Goal: Task Accomplishment & Management: Use online tool/utility

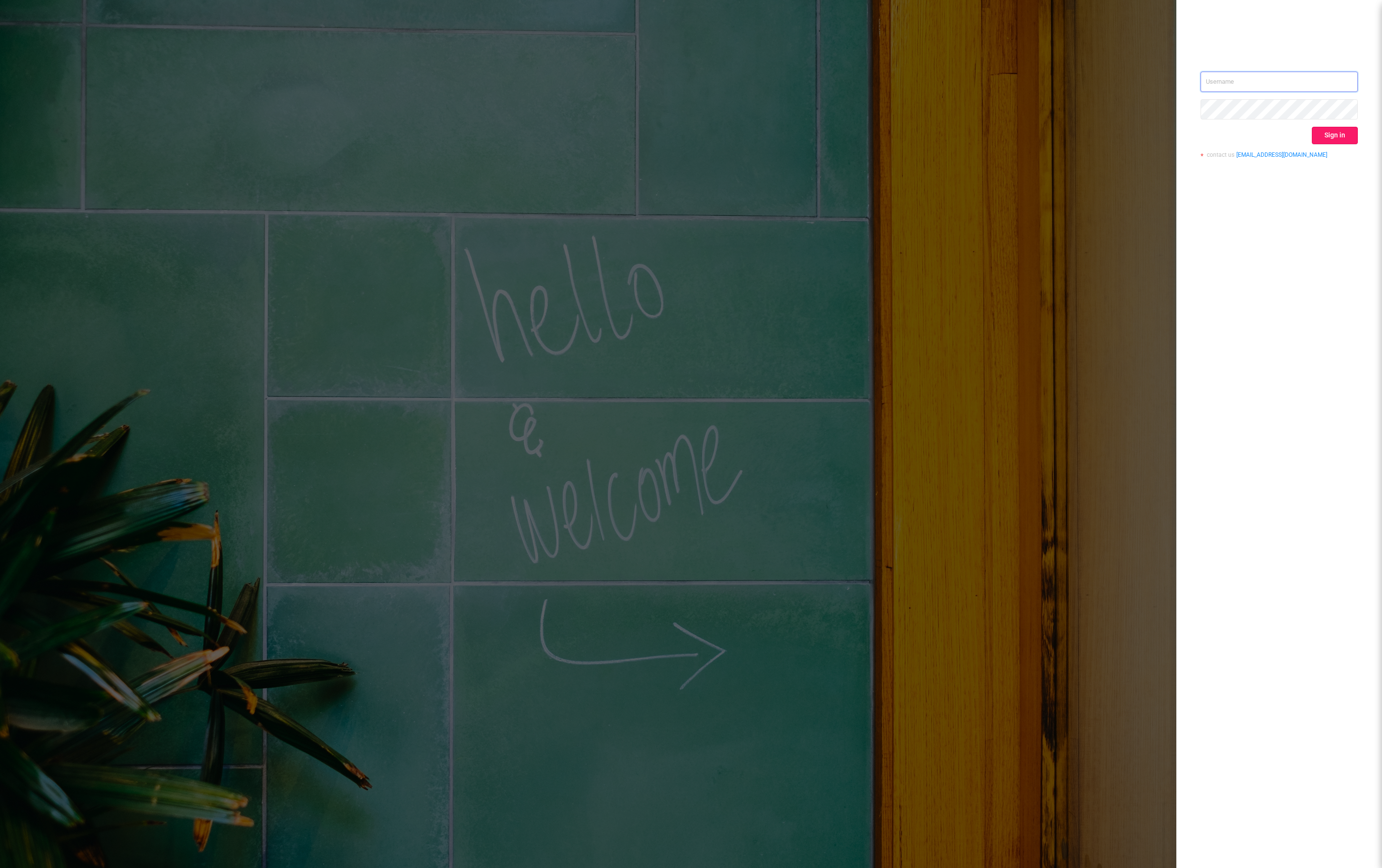
type input "[EMAIL_ADDRESS][DOMAIN_NAME]"
click at [1326, 139] on button "Sign in" at bounding box center [1334, 135] width 46 height 18
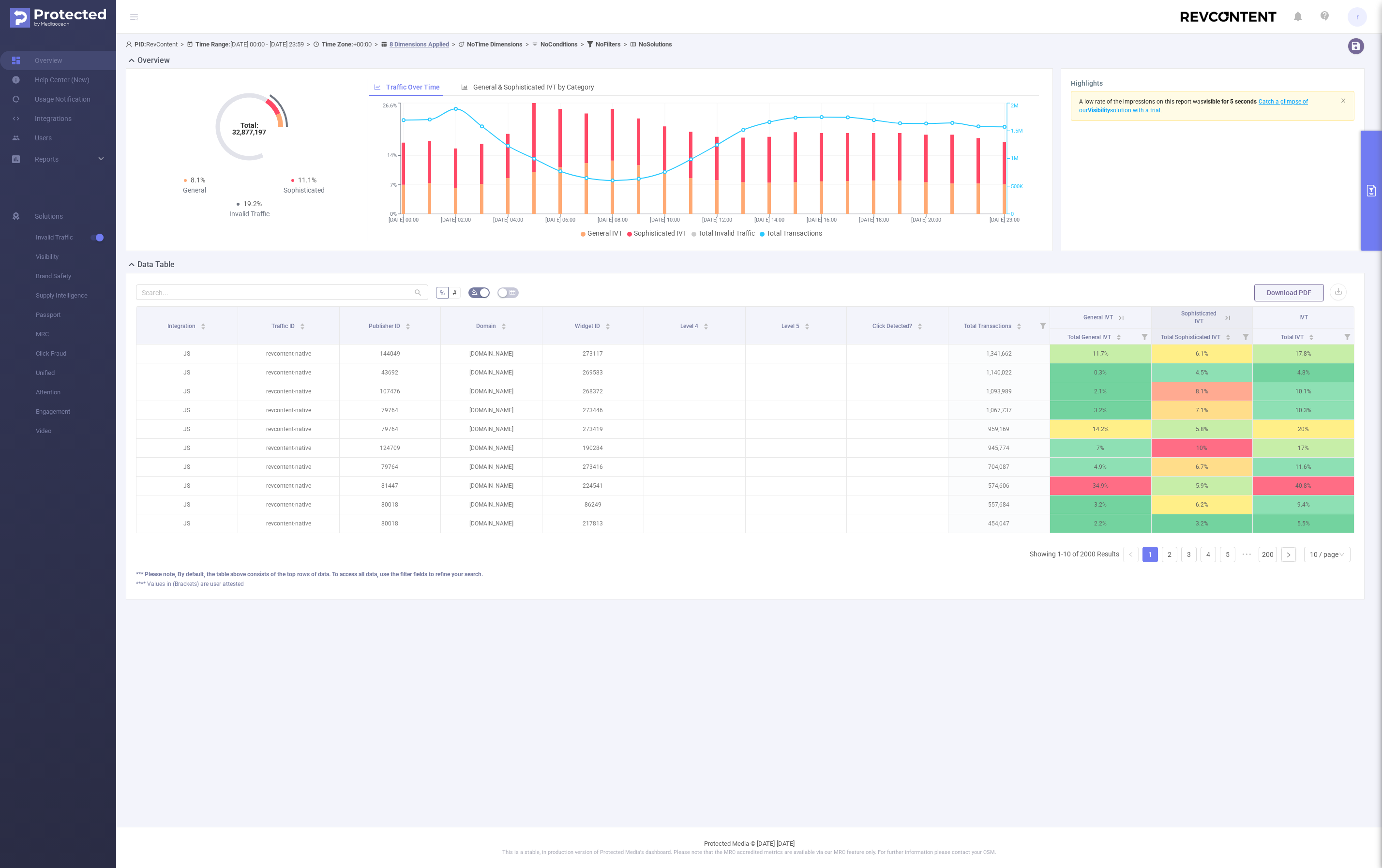
click at [1367, 168] on button "primary" at bounding box center [1371, 191] width 21 height 120
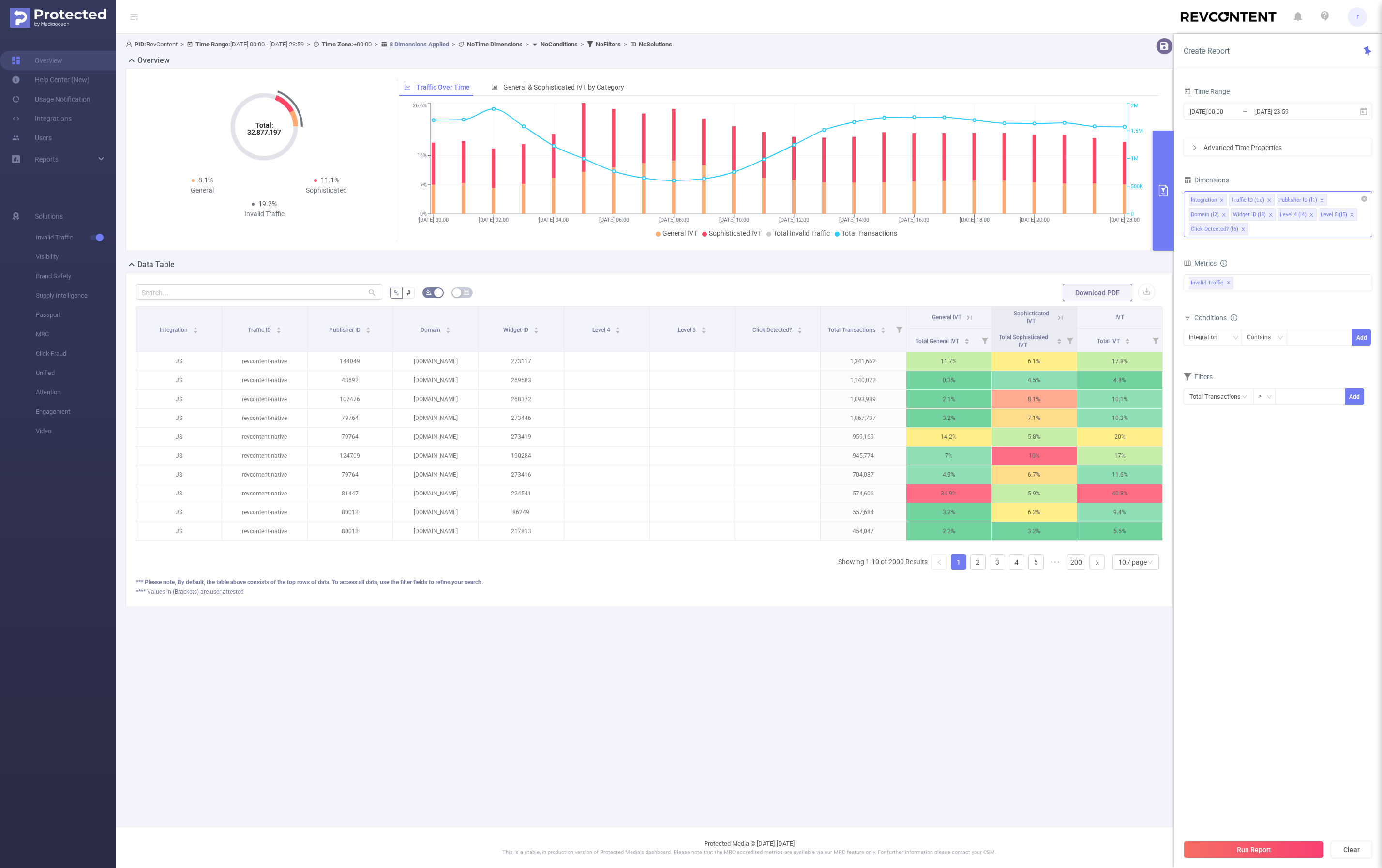
click at [1241, 231] on icon "icon: close" at bounding box center [1243, 229] width 5 height 5
click at [1310, 217] on icon "icon: close" at bounding box center [1311, 215] width 5 height 5
click at [1311, 217] on icon "icon: close" at bounding box center [1311, 215] width 5 height 5
click at [1234, 110] on input "[DATE] 00:00" at bounding box center [1228, 111] width 78 height 13
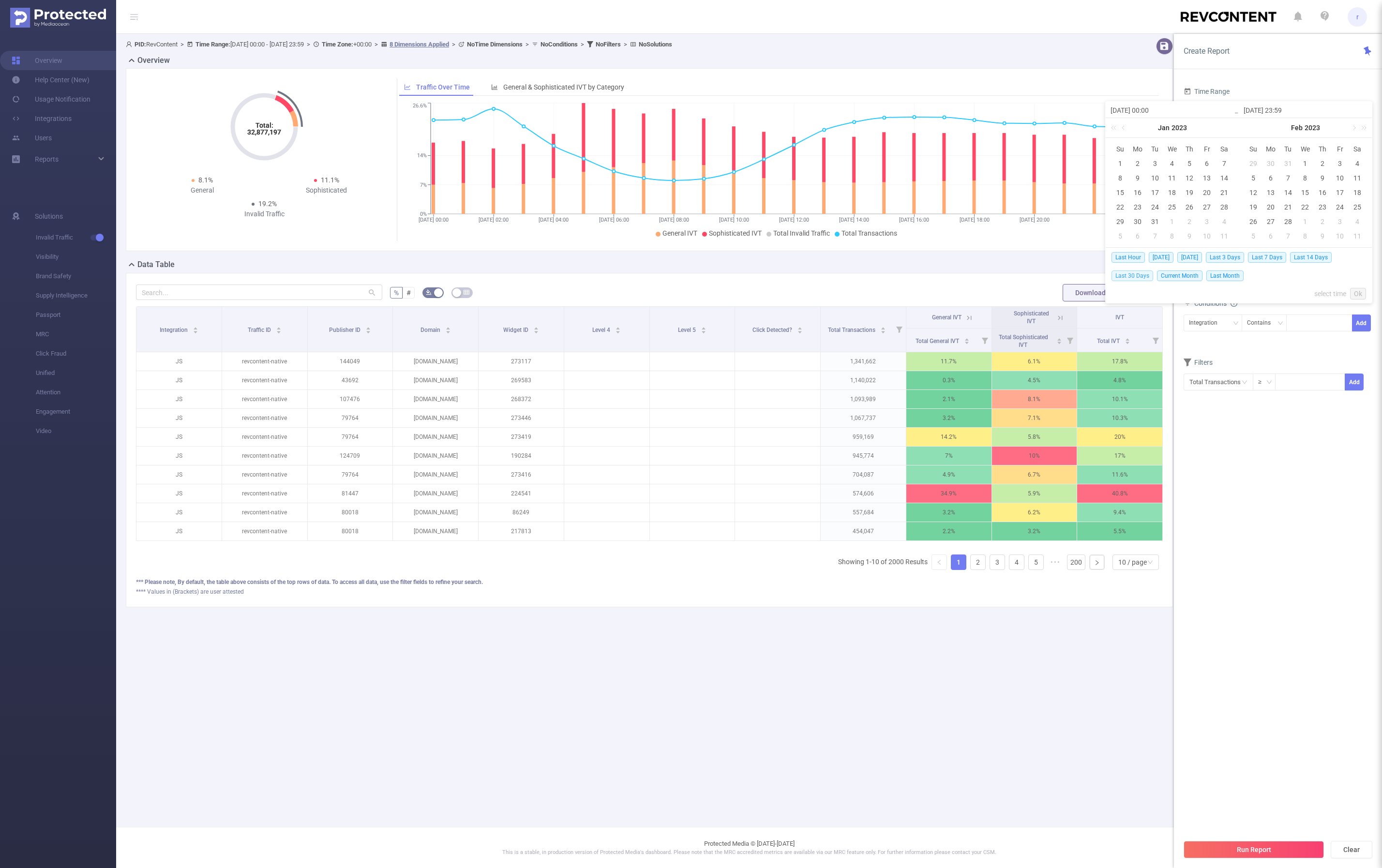
click at [1131, 277] on span "Last 30 Days" at bounding box center [1132, 276] width 41 height 11
type input "[DATE] 00:00"
type input "[DATE] 23:59"
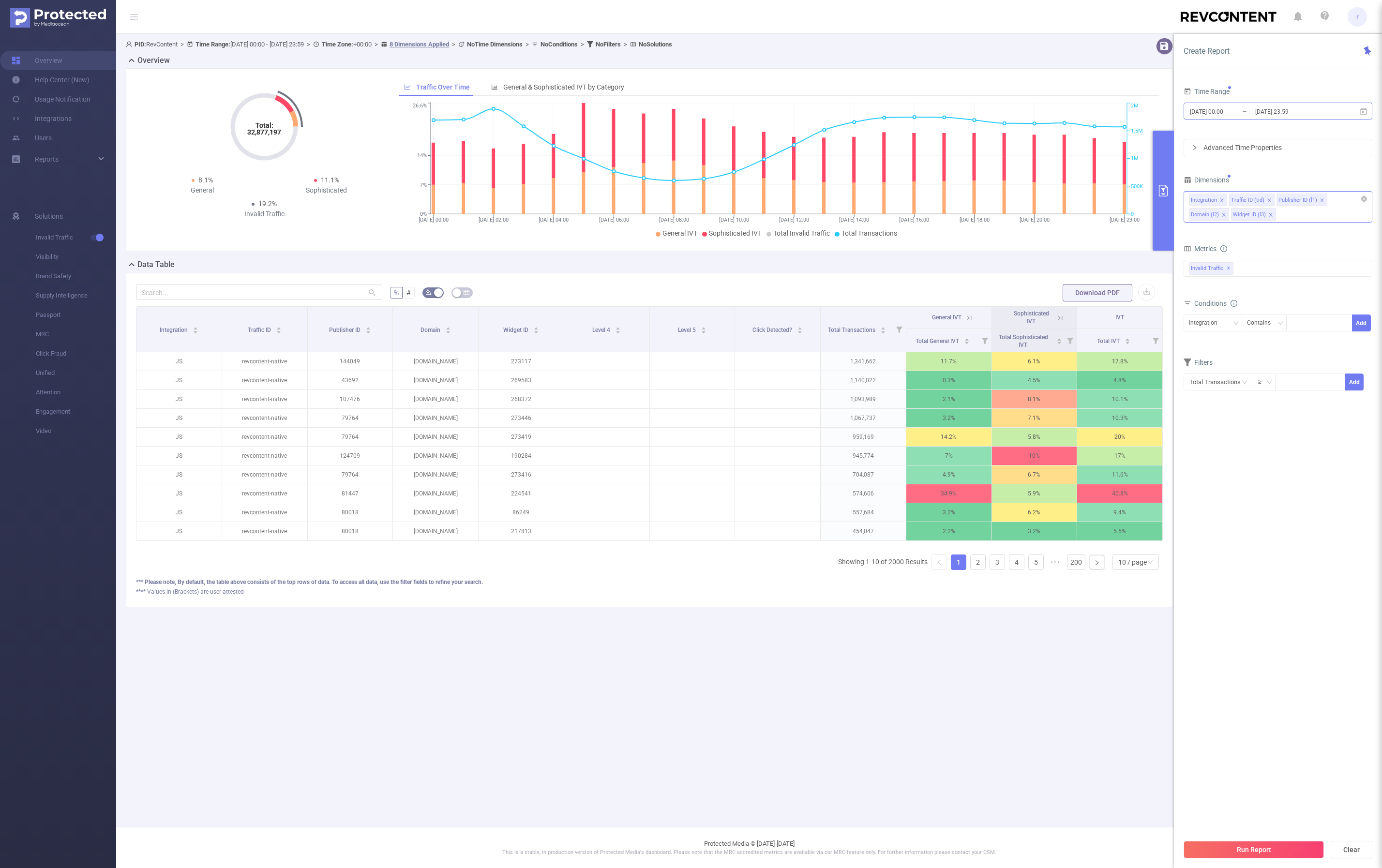
click at [1223, 112] on input "[DATE] 00:00" at bounding box center [1228, 111] width 78 height 13
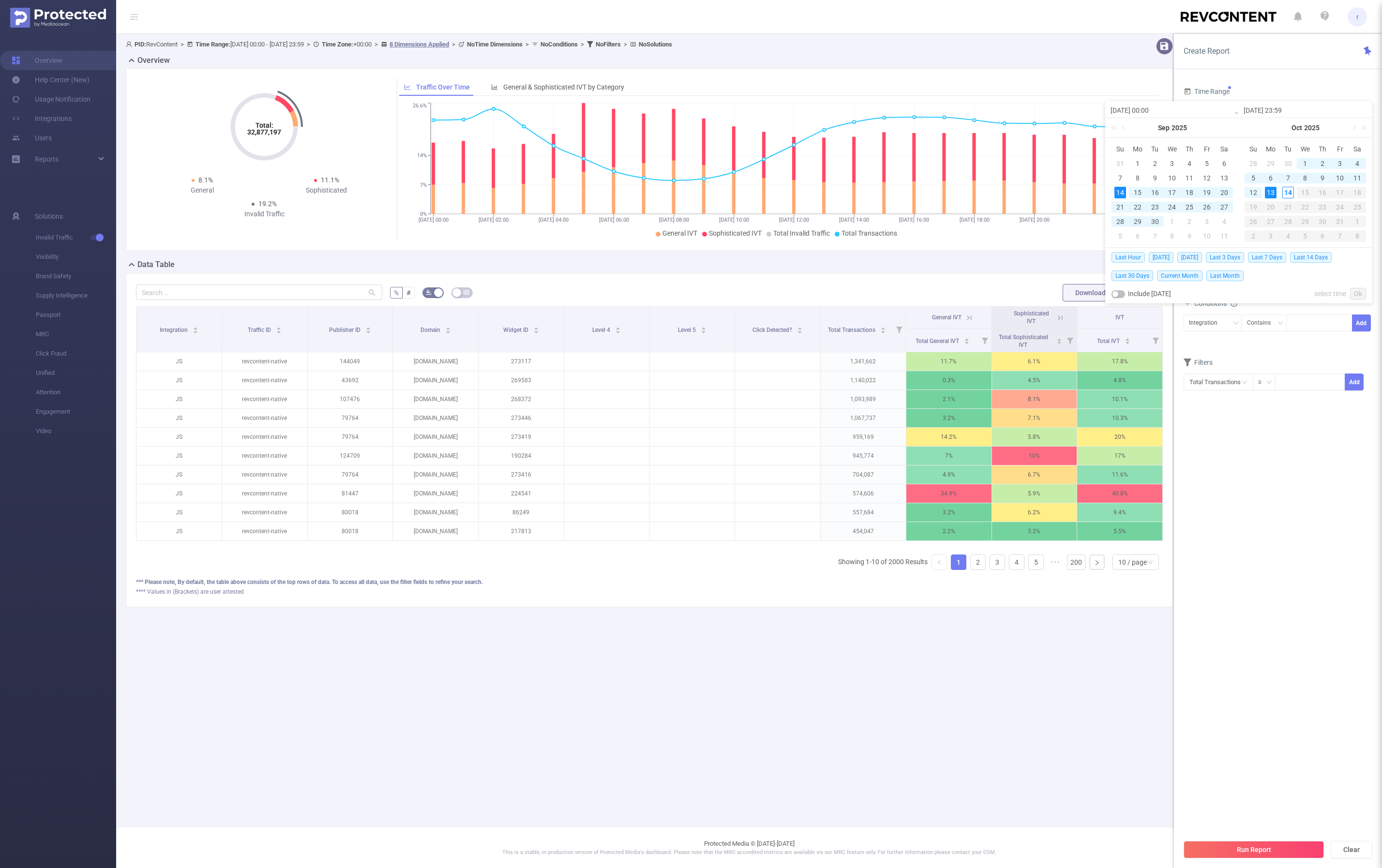
click at [1306, 161] on div "1" at bounding box center [1305, 163] width 12 height 12
click at [1156, 219] on div "30" at bounding box center [1155, 222] width 12 height 12
type input "[DATE] 00:00"
type input "[DATE] 23:59"
type input "[DATE] 00:00"
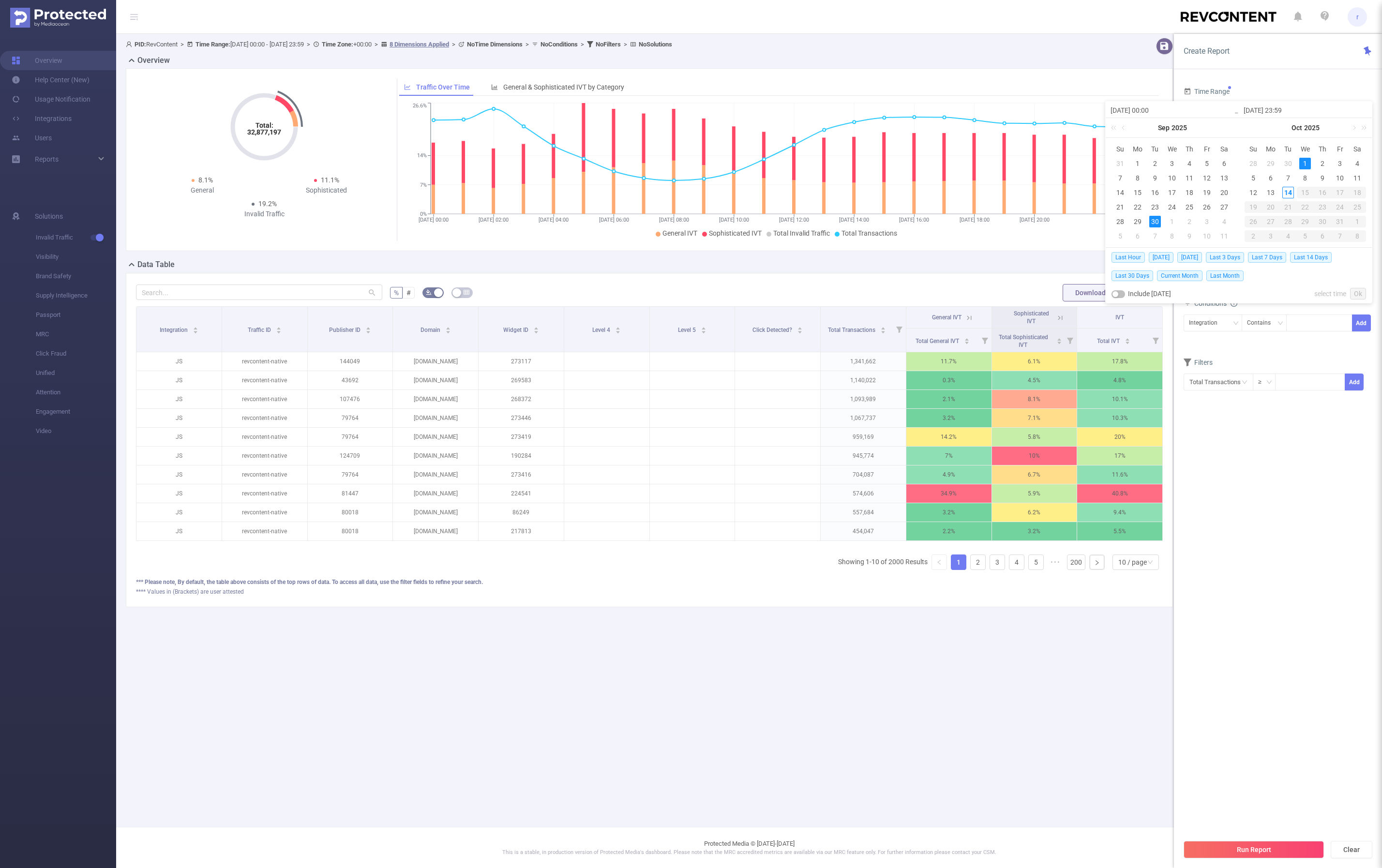
type input "[DATE] 23:59"
click at [1355, 294] on link "Ok" at bounding box center [1358, 293] width 16 height 12
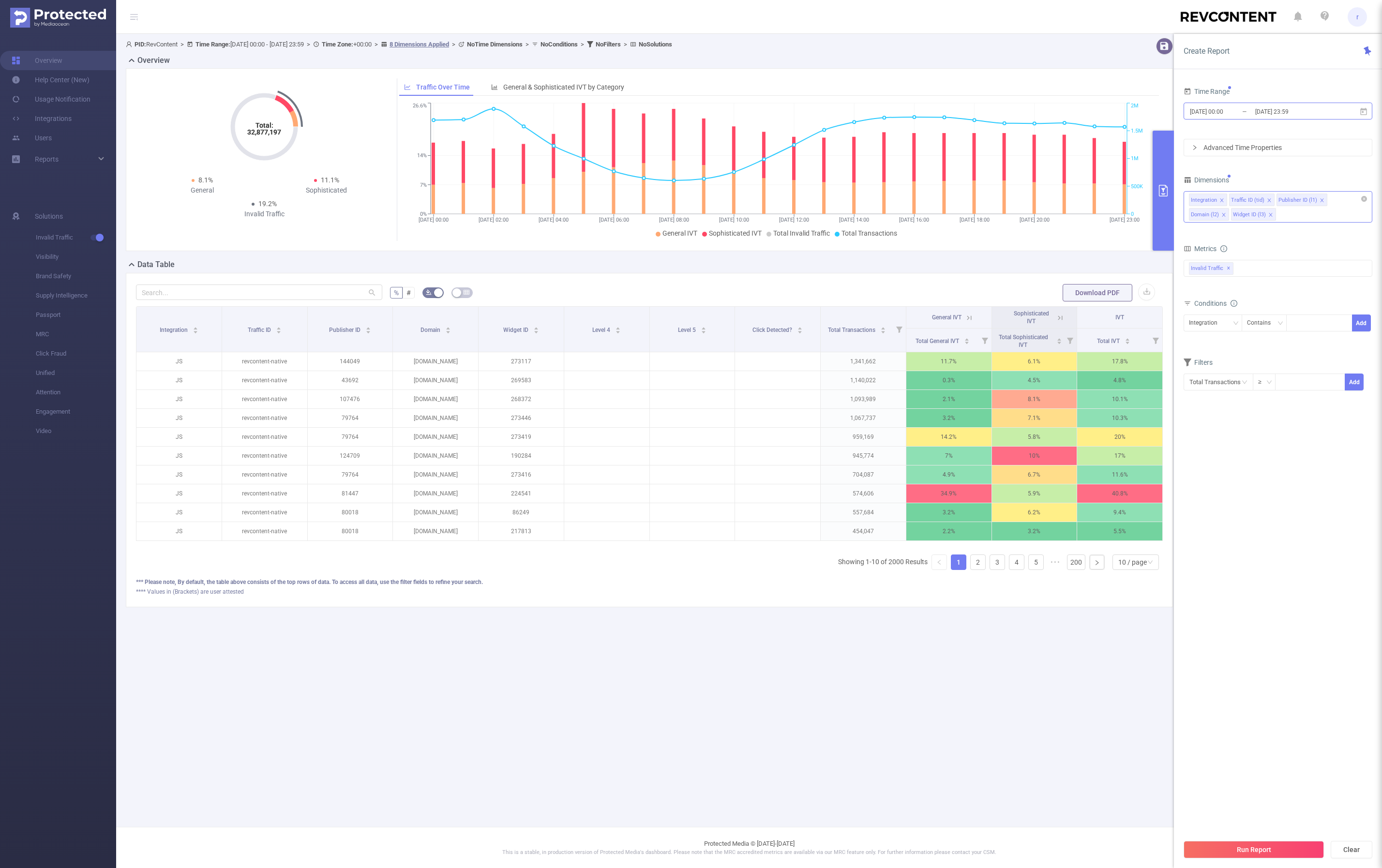
click at [1310, 113] on input "[DATE] 23:59" at bounding box center [1293, 111] width 78 height 13
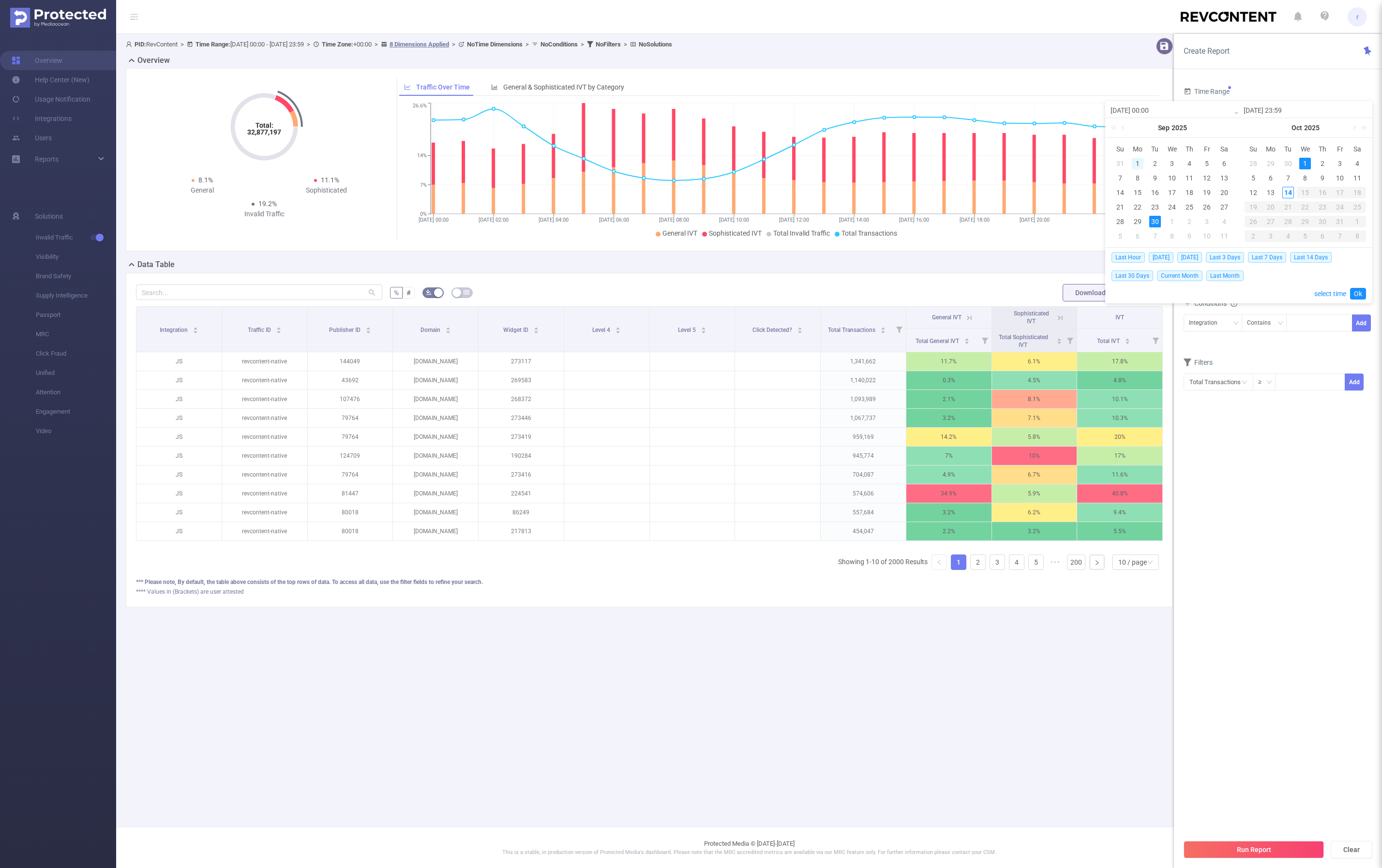
click at [1137, 164] on div "1" at bounding box center [1137, 163] width 12 height 12
click at [1155, 222] on div "30" at bounding box center [1155, 222] width 12 height 12
type input "[DATE] 00:00"
type input "[DATE] 23:59"
type input "[DATE] 00:00"
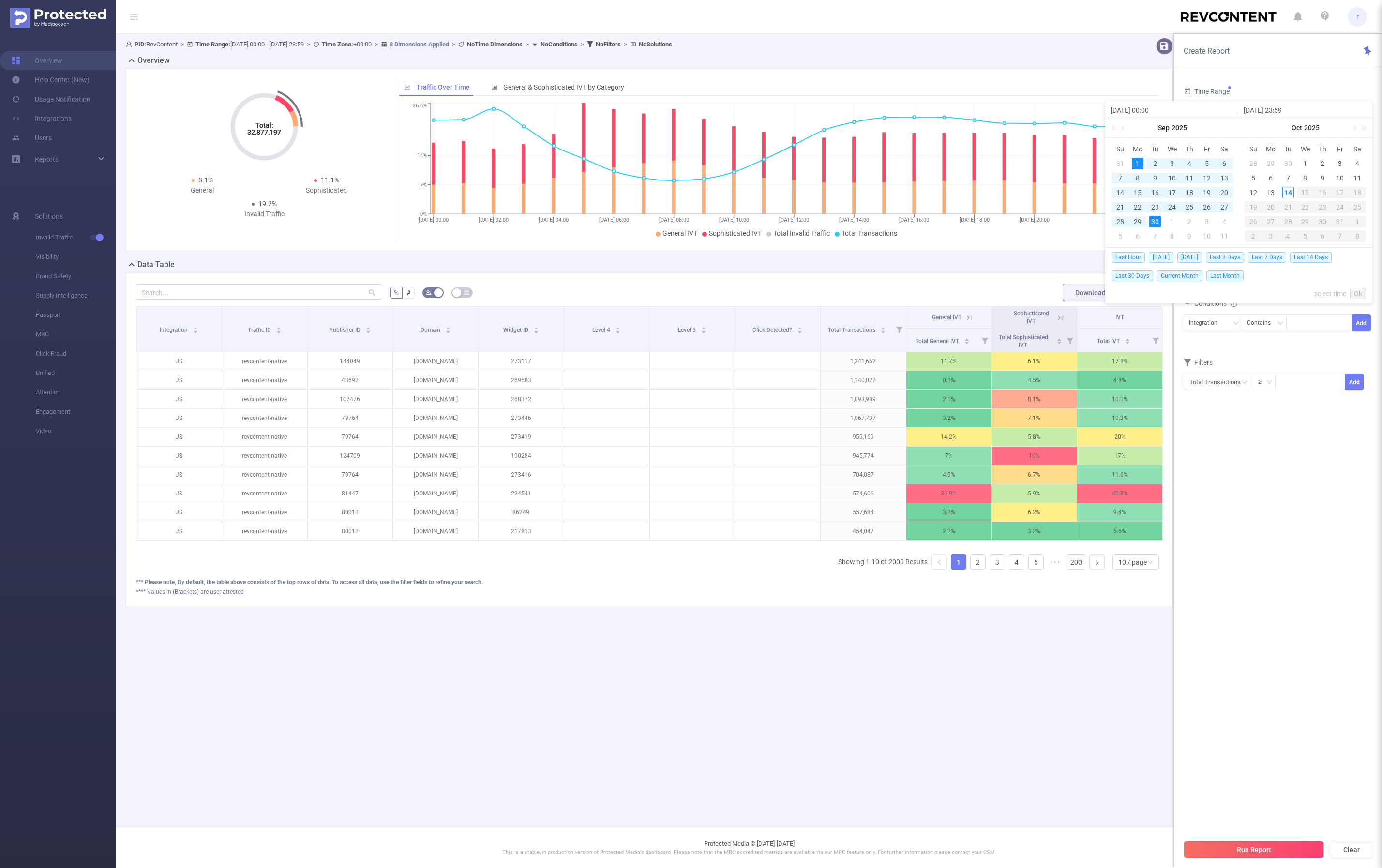
type input "[DATE] 23:59"
click at [1354, 294] on link "Ok" at bounding box center [1358, 293] width 16 height 12
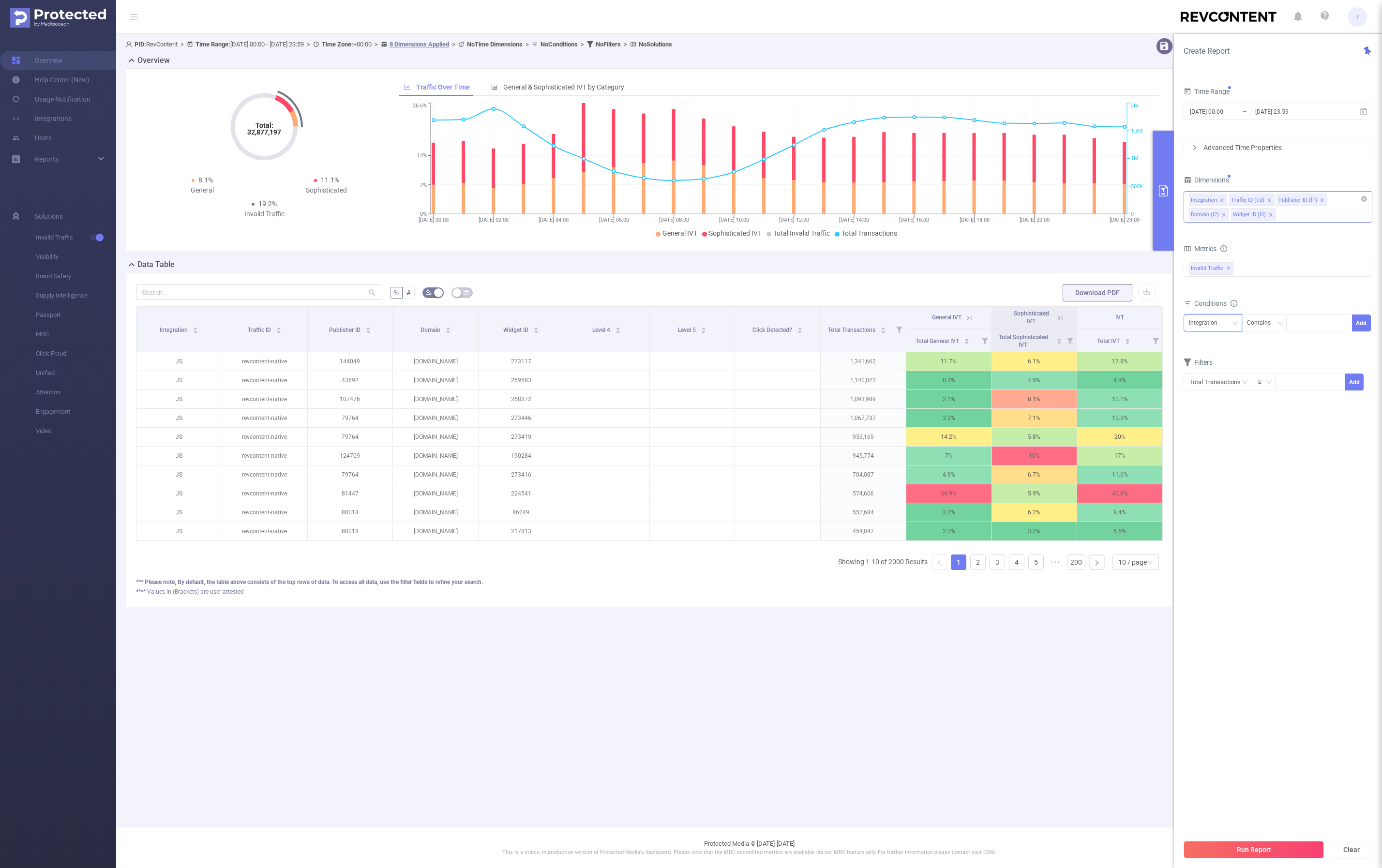
click at [1227, 324] on div "Integration" at bounding box center [1213, 323] width 48 height 16
click at [1220, 374] on li "Publisher ID (l1)" at bounding box center [1213, 375] width 59 height 15
click at [1309, 327] on div at bounding box center [1319, 323] width 56 height 16
paste input "195909"
type input "195909"
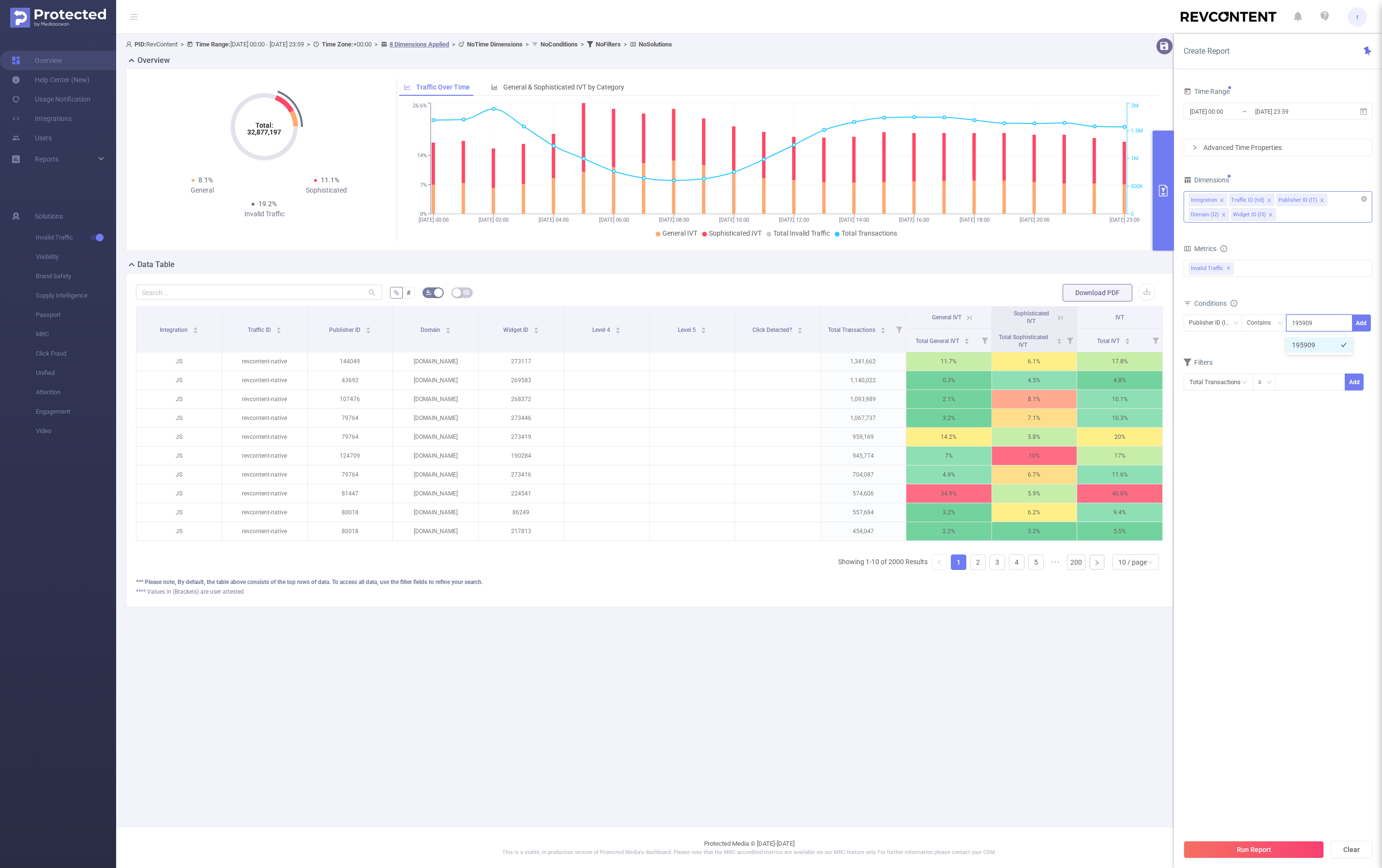
click at [1317, 343] on li "195909" at bounding box center [1319, 345] width 66 height 15
click at [1364, 324] on button "Add" at bounding box center [1361, 323] width 19 height 17
click at [1266, 846] on button "Run Report" at bounding box center [1254, 850] width 141 height 18
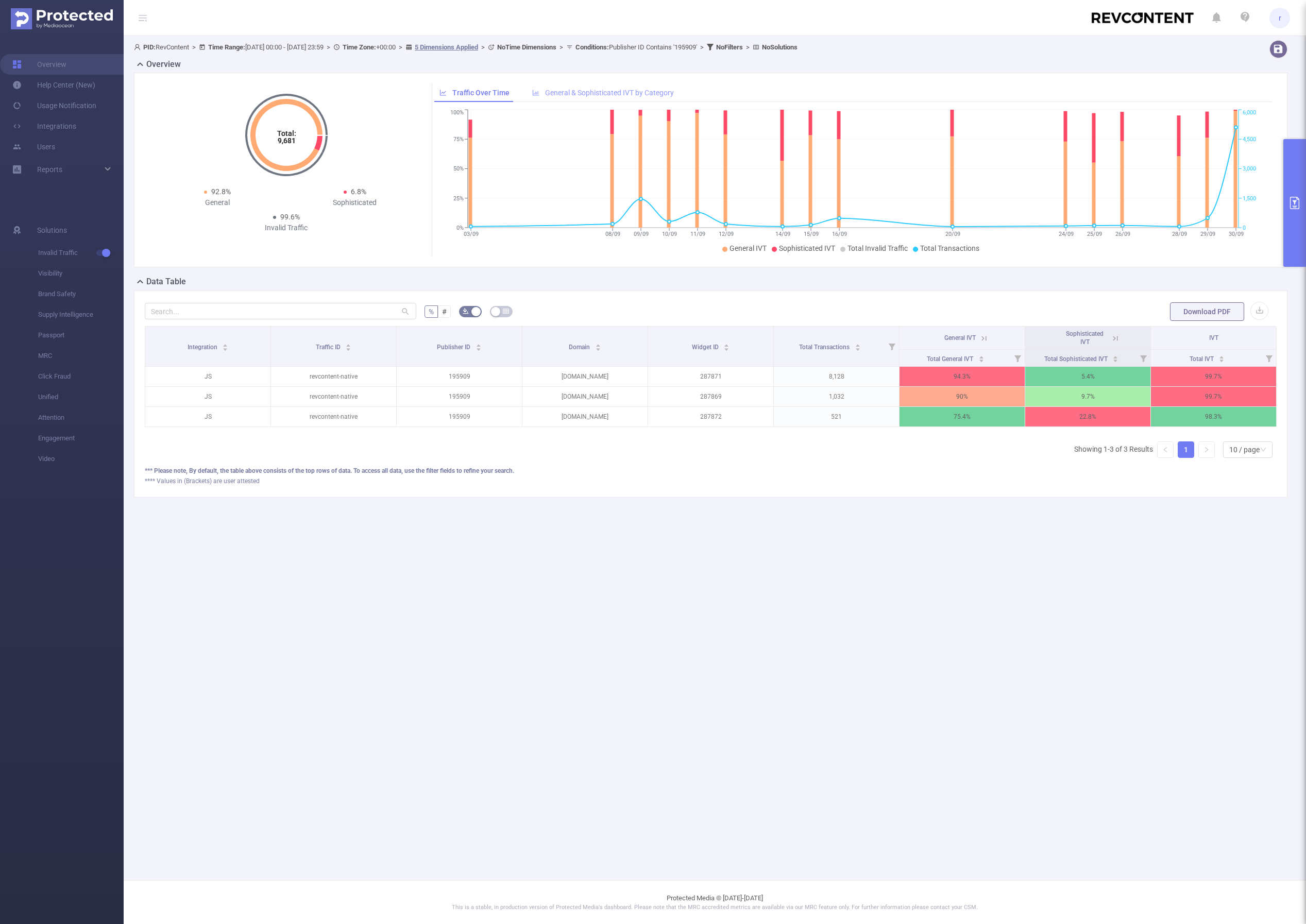
click at [634, 94] on span "General & Sophisticated IVT by Category" at bounding box center [610, 92] width 129 height 8
